Goal: Task Accomplishment & Management: Complete application form

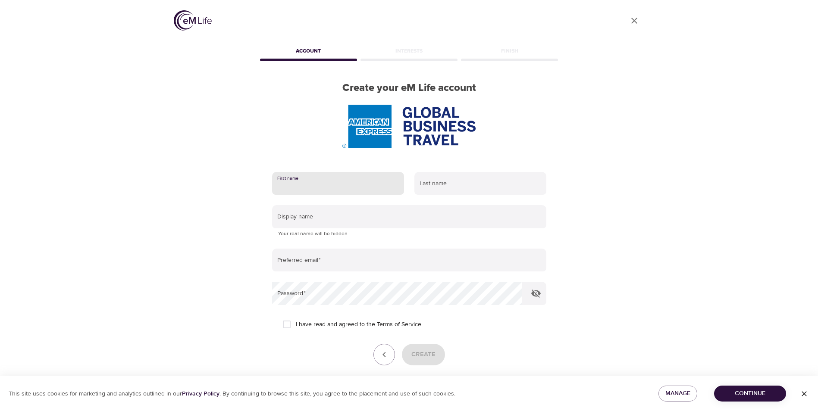
click at [326, 182] on input "text" at bounding box center [338, 183] width 132 height 23
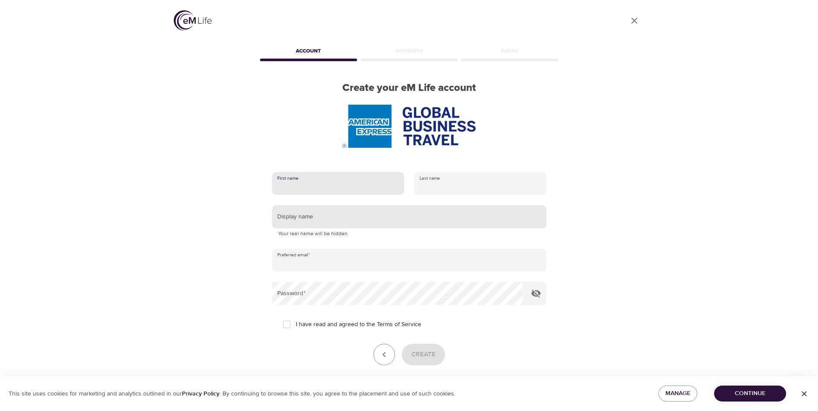
type input "[PERSON_NAME]"
type input "[EMAIL_ADDRESS][PERSON_NAME][DOMAIN_NAME]"
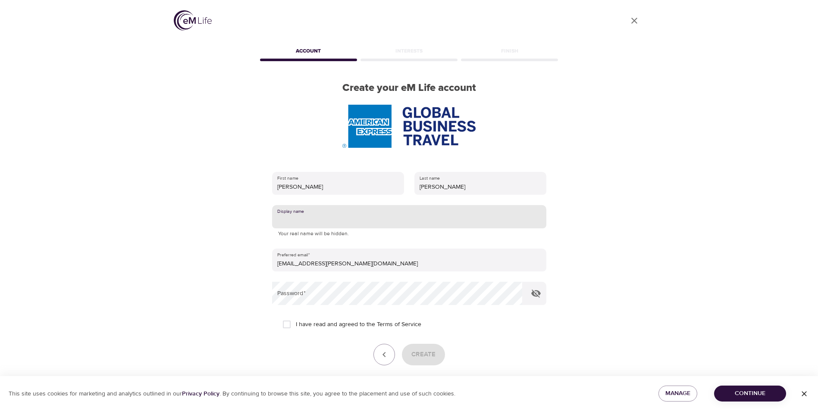
click at [323, 214] on input "text" at bounding box center [409, 216] width 274 height 23
type input "[PERSON_NAME]"
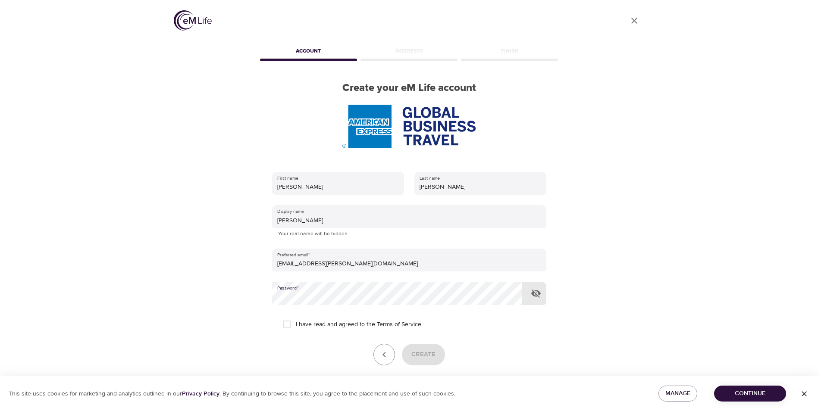
click at [338, 325] on span "I have read and agreed to the Terms of Service" at bounding box center [358, 324] width 125 height 9
click at [296, 325] on input "I have read and agreed to the Terms of Service" at bounding box center [287, 325] width 18 height 18
checkbox input "true"
click at [442, 351] on button "Create" at bounding box center [423, 355] width 43 height 22
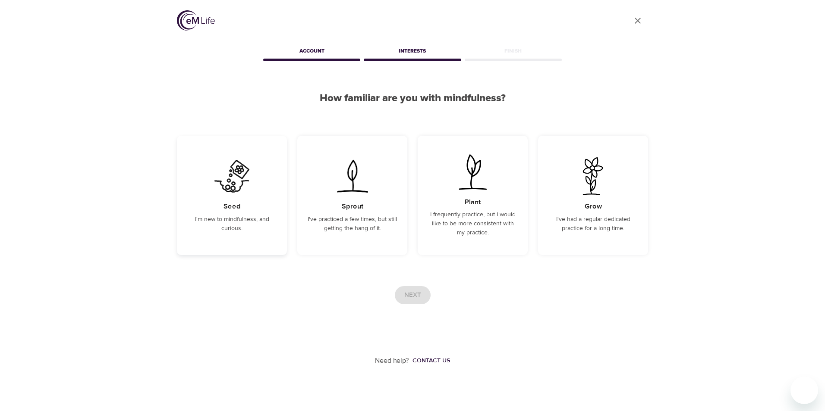
click at [261, 216] on p "I'm new to mindfulness, and curious." at bounding box center [231, 224] width 89 height 18
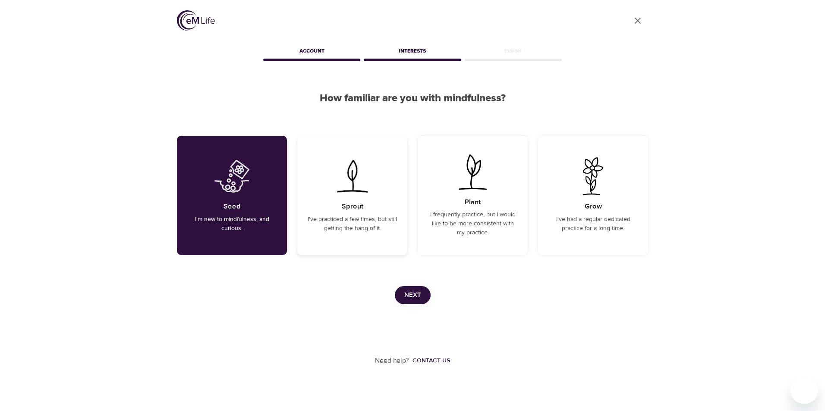
click at [373, 227] on p "I've practiced a few times, but still getting the hang of it." at bounding box center [351, 224] width 89 height 18
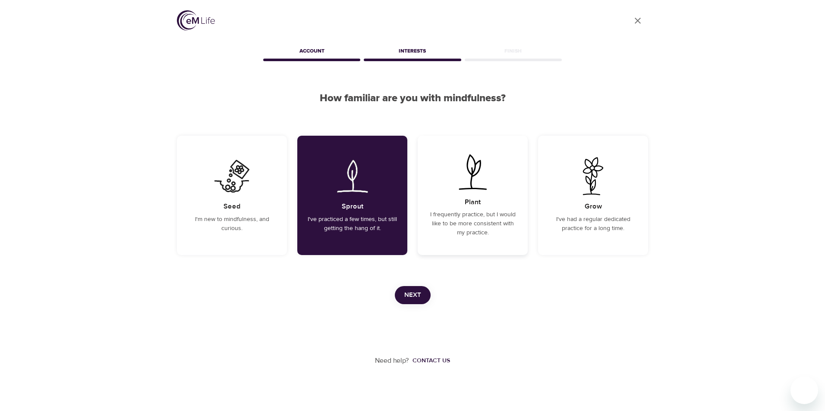
click at [449, 229] on p "I frequently practice, but I would like to be more consistent with my practice." at bounding box center [472, 223] width 89 height 27
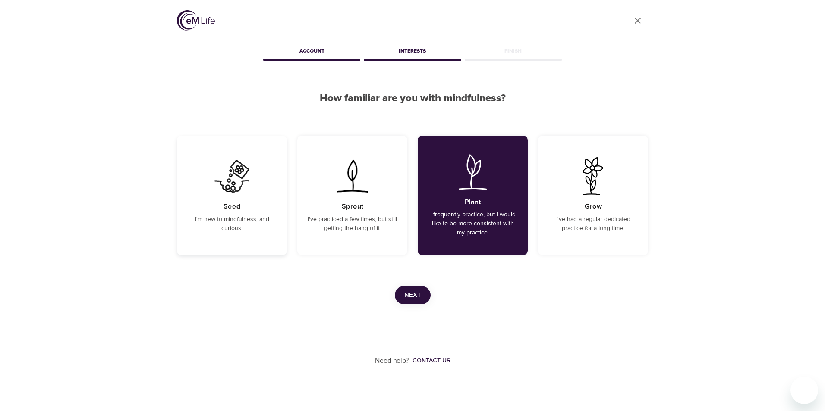
click at [211, 198] on div "Seed I'm new to mindfulness, and curious." at bounding box center [232, 195] width 110 height 119
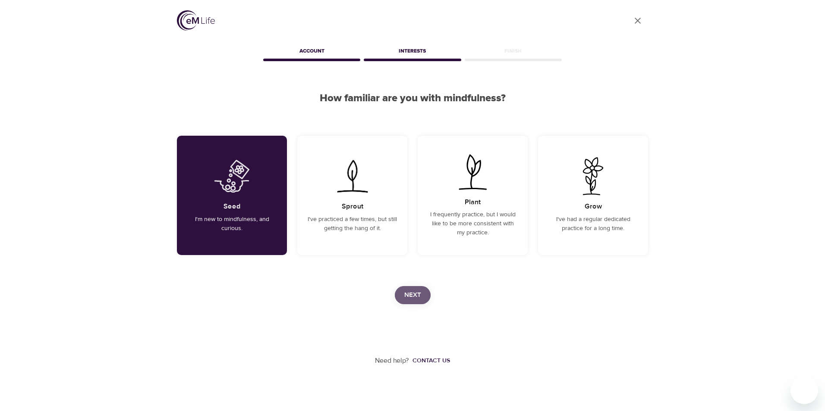
click at [413, 298] on span "Next" at bounding box center [412, 295] width 17 height 11
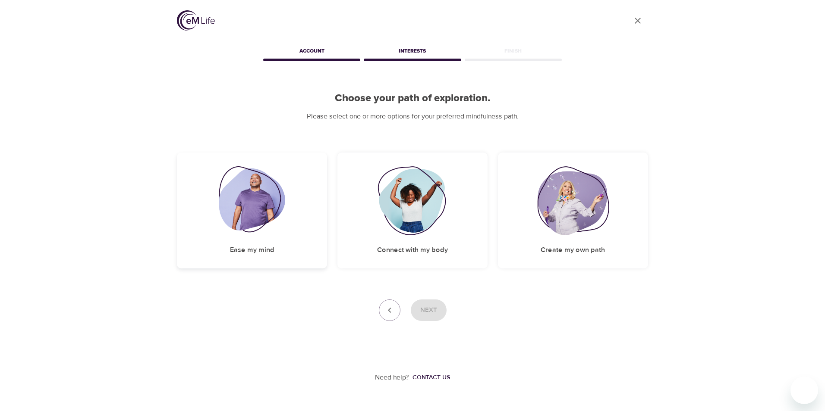
click at [257, 216] on img at bounding box center [252, 200] width 67 height 69
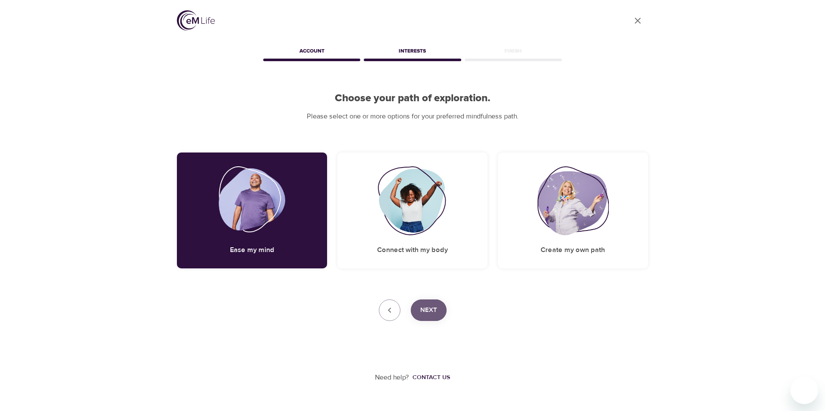
click at [436, 305] on span "Next" at bounding box center [428, 310] width 17 height 11
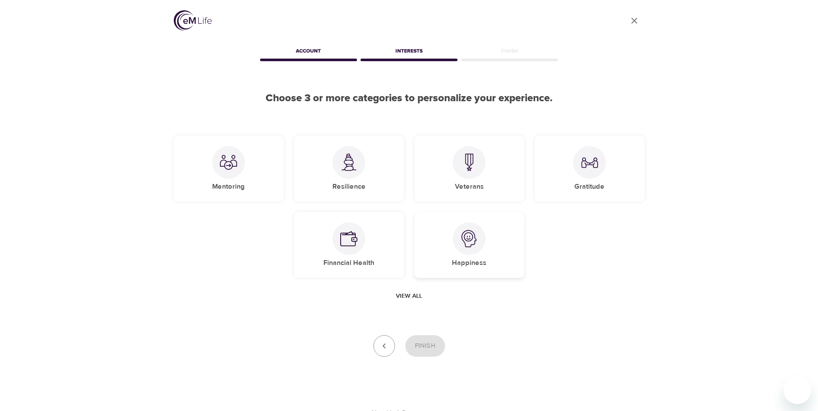
click at [461, 240] on img at bounding box center [469, 238] width 17 height 17
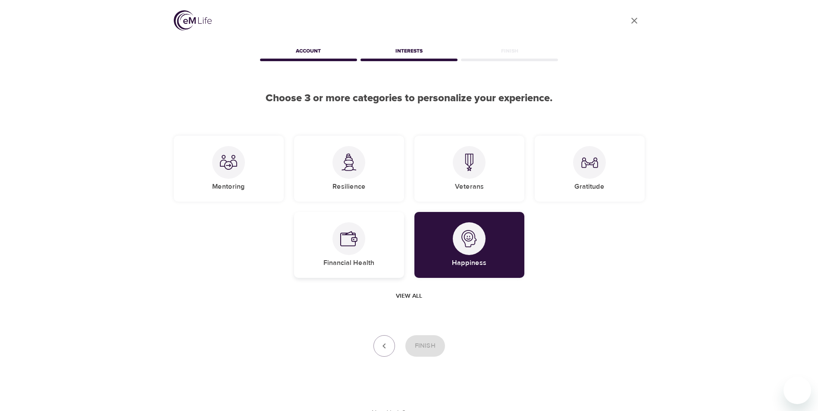
click at [372, 248] on div "Financial Health" at bounding box center [349, 245] width 110 height 66
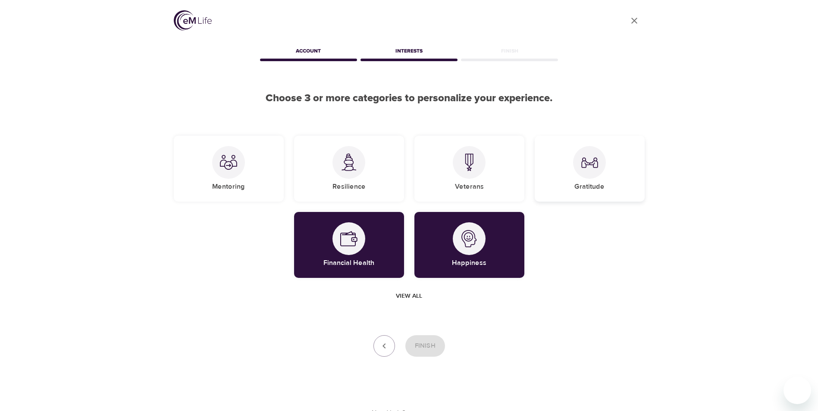
click at [602, 170] on div at bounding box center [589, 162] width 33 height 33
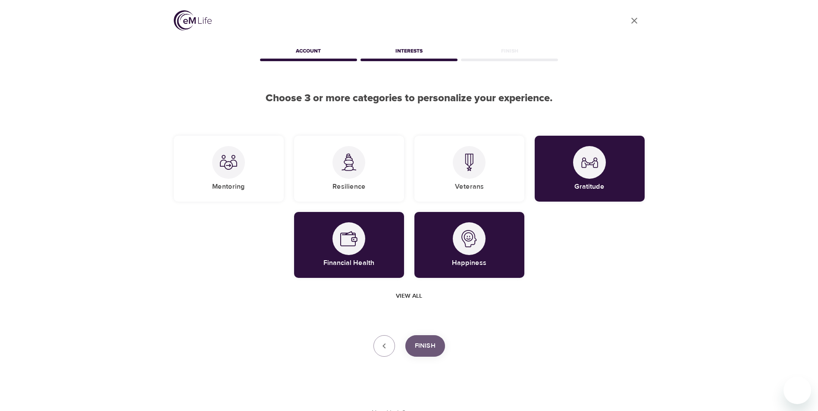
click at [427, 348] on span "Finish" at bounding box center [425, 346] width 21 height 11
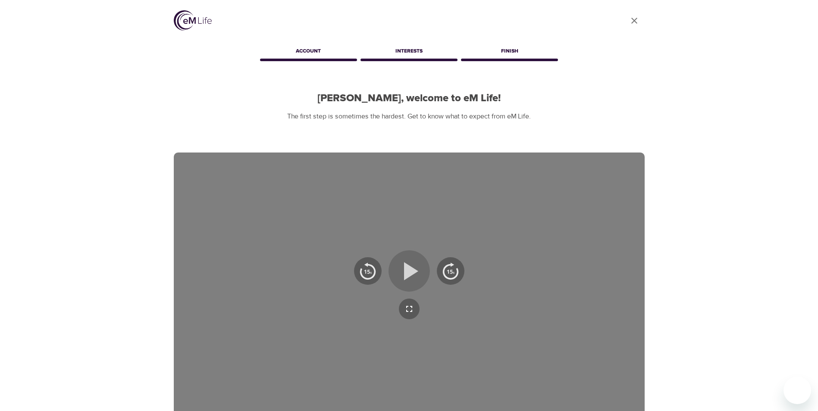
click at [411, 279] on icon "button" at bounding box center [409, 271] width 31 height 31
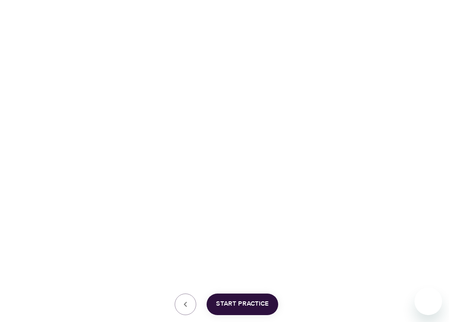
scroll to position [129, 0]
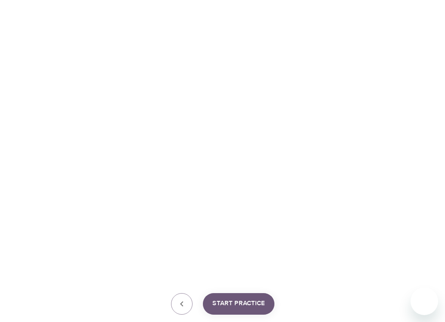
click at [242, 304] on span "Start Practice" at bounding box center [239, 303] width 53 height 11
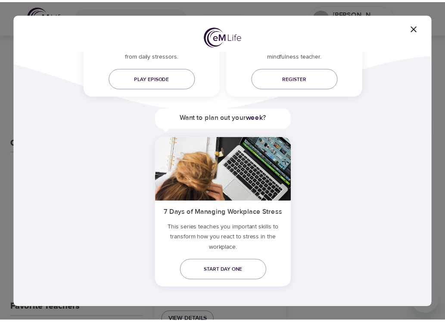
scroll to position [160, 0]
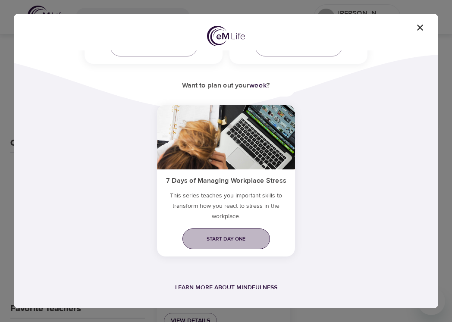
click at [229, 241] on span "Start day one" at bounding box center [226, 239] width 74 height 9
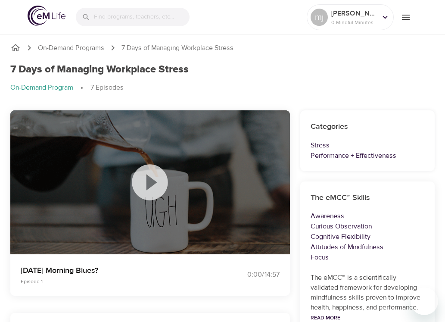
click at [157, 175] on icon at bounding box center [150, 182] width 36 height 36
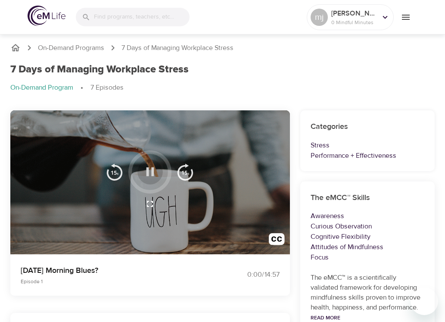
click at [153, 168] on icon "button" at bounding box center [151, 171] width 8 height 9
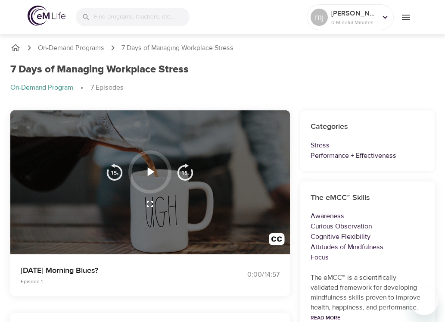
click at [154, 172] on icon "button" at bounding box center [150, 171] width 7 height 9
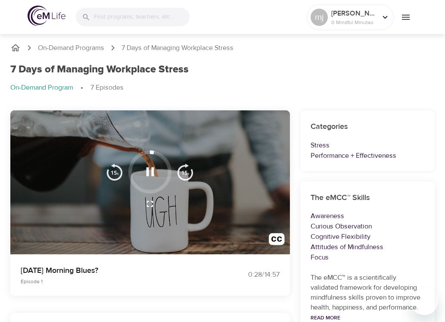
click at [148, 181] on button "button" at bounding box center [150, 171] width 25 height 25
click at [154, 174] on icon "button" at bounding box center [150, 171] width 15 height 15
